Goal: Task Accomplishment & Management: Use online tool/utility

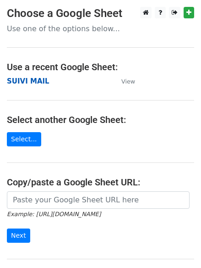
click at [30, 81] on strong "SUIVI MAIL" at bounding box center [28, 81] width 43 height 8
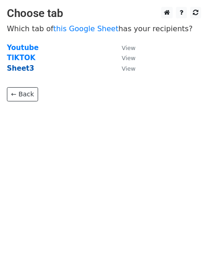
click at [28, 68] on strong "Sheet3" at bounding box center [20, 68] width 27 height 8
